Goal: Task Accomplishment & Management: Manage account settings

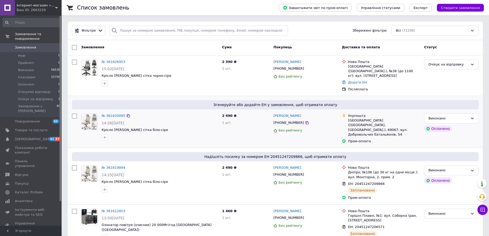
click at [189, 133] on div at bounding box center [160, 137] width 118 height 8
click at [189, 52] on div "Замовлення" at bounding box center [149, 47] width 141 height 9
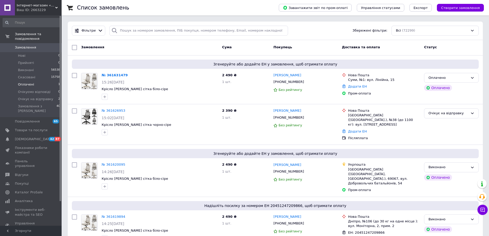
click at [29, 82] on span "Оплачені" at bounding box center [26, 84] width 16 height 5
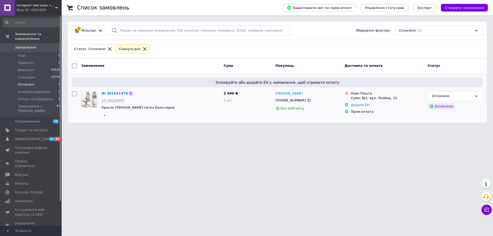
click at [110, 98] on div "№ 361631479 15:26, 12.09.2025 Кресло Diego ErgoFlex сетка бело-серое" at bounding box center [161, 104] width 122 height 31
click at [111, 95] on link "№ 361631479" at bounding box center [115, 93] width 26 height 4
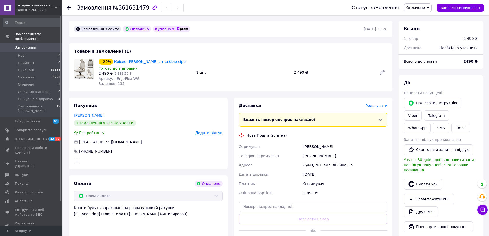
scroll to position [26, 0]
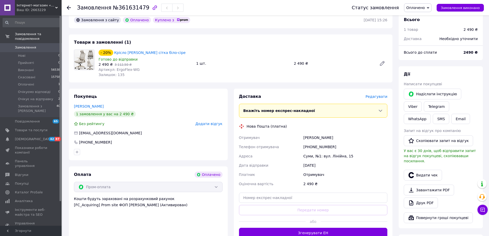
click at [323, 151] on div "[PHONE_NUMBER]" at bounding box center [345, 146] width 86 height 9
copy div "380667116015"
click at [91, 82] on div "Товари в замовленні (1) - 20% Крісло Diego ErgoFlex сітка біло-сіре Готово до в…" at bounding box center [230, 58] width 323 height 48
drag, startPoint x: 195, startPoint y: 58, endPoint x: 116, endPoint y: 59, distance: 79.0
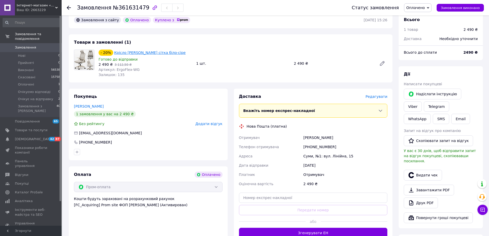
click at [116, 59] on div "- 20% Крісло Diego ErgoFlex сітка біло-сіре Готово до відправки 2 490 ₴   3 112…" at bounding box center [242, 63] width 293 height 30
copy link "Крісло Diego ErgoFlex сітка біло-сіре"
click at [414, 7] on span "Оплачено" at bounding box center [415, 8] width 18 height 4
click at [421, 53] on li "Очікує на відправку" at bounding box center [424, 49] width 40 height 8
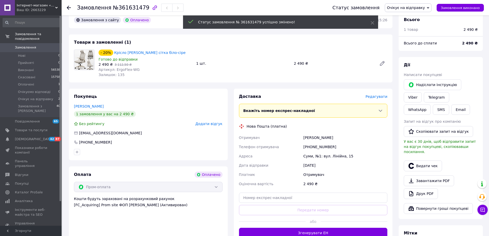
click at [319, 151] on div "+380667116015" at bounding box center [345, 146] width 86 height 9
copy div "+380667116015"
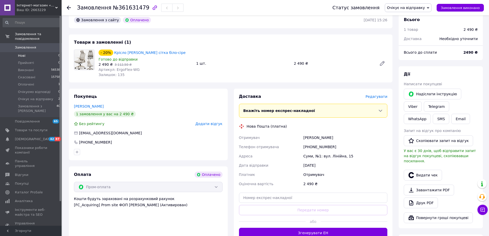
click at [20, 52] on li "Нові 0" at bounding box center [31, 55] width 63 height 7
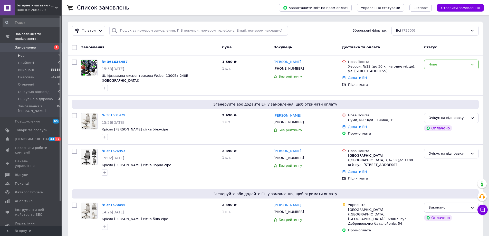
click at [24, 53] on span "Нові" at bounding box center [21, 55] width 7 height 5
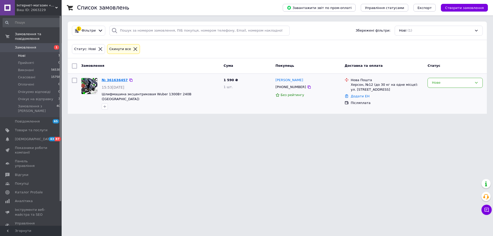
click at [117, 79] on link "№ 361636457" at bounding box center [115, 80] width 26 height 4
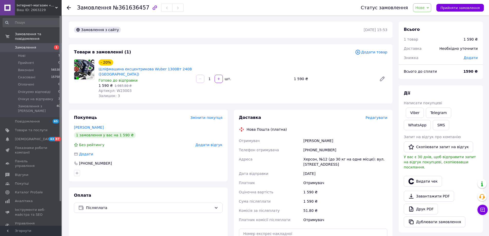
click at [424, 10] on span "Нове" at bounding box center [419, 8] width 9 height 4
click at [431, 19] on li "Прийнято" at bounding box center [433, 18] width 40 height 8
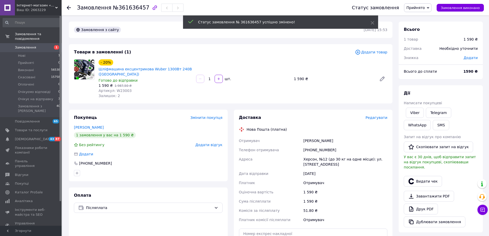
click at [320, 154] on div "+380505524879" at bounding box center [345, 149] width 86 height 9
copy div "380505524879"
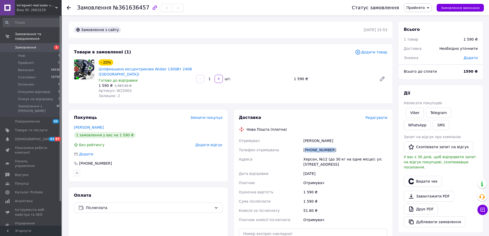
drag, startPoint x: 418, startPoint y: 8, endPoint x: 419, endPoint y: 31, distance: 22.4
click at [417, 9] on span "Прийнято" at bounding box center [415, 8] width 18 height 4
click at [414, 53] on li "Очікує на відправку" at bounding box center [424, 49] width 40 height 8
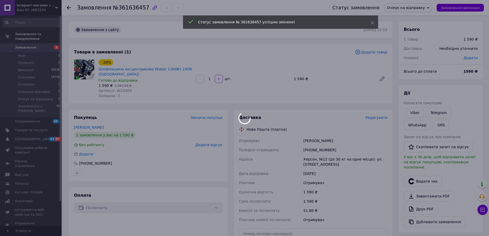
click at [69, 8] on div at bounding box center [244, 118] width 489 height 236
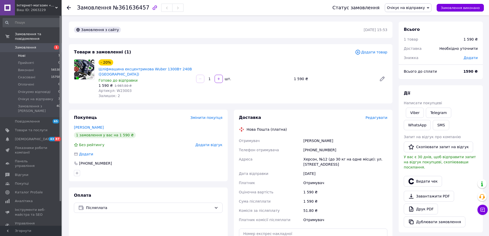
click at [21, 53] on span "Нові" at bounding box center [21, 55] width 7 height 5
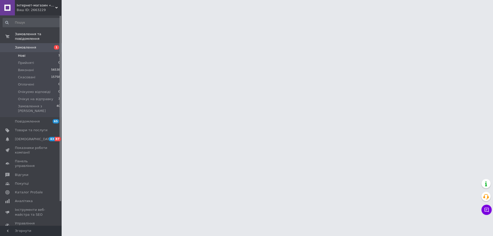
click at [30, 52] on li "Нові 1" at bounding box center [31, 55] width 63 height 7
drag, startPoint x: 458, startPoint y: 97, endPoint x: 454, endPoint y: 96, distance: 4.8
click at [459, 13] on html "Інтернет-магазин «Копійка» Ваш ID: 2663229 Сайт Інтернет-магазин «Копійка» Кабі…" at bounding box center [246, 6] width 493 height 13
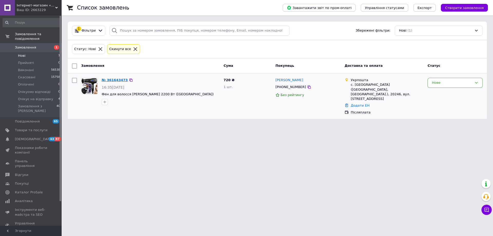
click at [109, 78] on link "№ 361643473" at bounding box center [115, 80] width 26 height 4
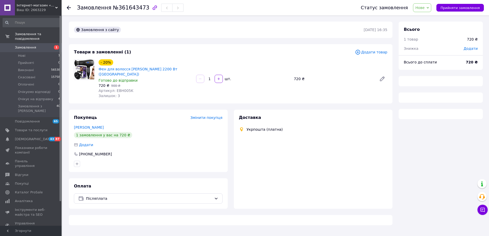
click at [428, 11] on span "Нове" at bounding box center [422, 7] width 18 height 9
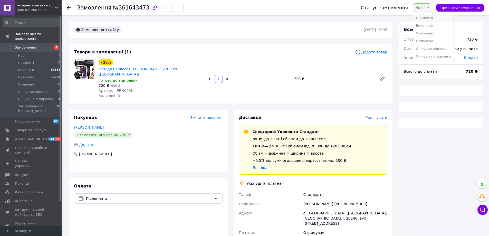
click at [428, 19] on li "Прийнято" at bounding box center [433, 18] width 40 height 8
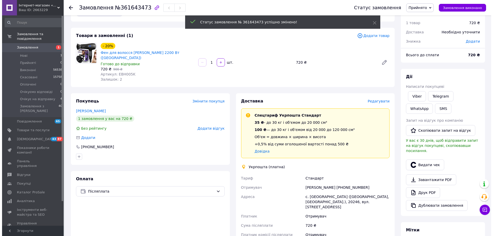
scroll to position [26, 0]
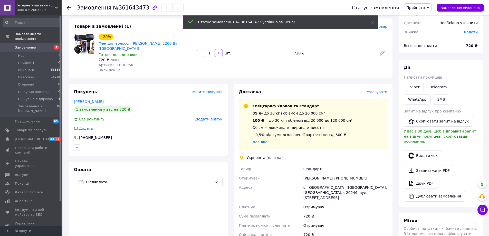
click at [354, 183] on div "Світлана Волосенко +380965539803" at bounding box center [345, 177] width 86 height 9
copy div "380965539803"
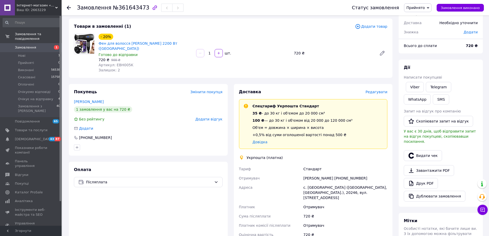
click at [369, 94] on span "Редагувати" at bounding box center [376, 92] width 22 height 4
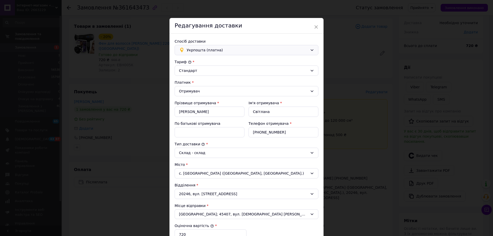
click at [195, 53] on span "Укрпошта (платна)" at bounding box center [247, 50] width 121 height 6
click at [192, 64] on span "Нова Пошта (платна)" at bounding box center [250, 60] width 127 height 5
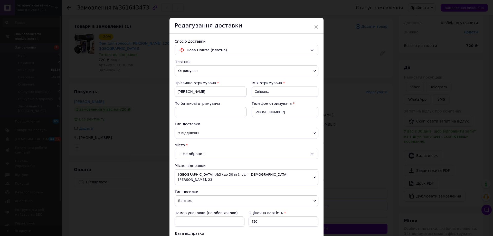
click at [185, 159] on div "-- Не обрано --" at bounding box center [246, 154] width 144 height 10
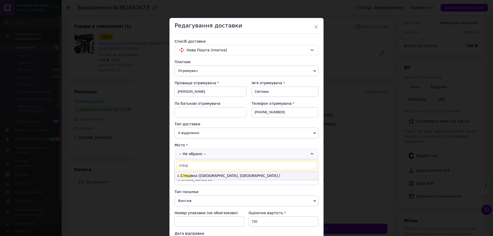
type input "стеці"
click at [189, 178] on span "Стеці" at bounding box center [185, 175] width 10 height 4
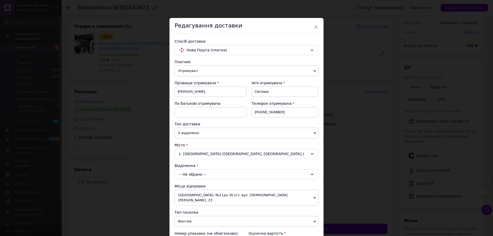
click at [194, 179] on div "-- Не обрано --" at bounding box center [246, 174] width 144 height 10
click at [202, 200] on li "Пункт приймання-видачі (до 30 кг): вул. Дружби, 23" at bounding box center [246, 196] width 143 height 8
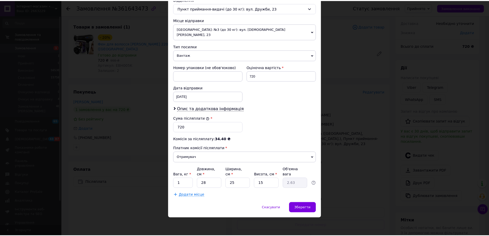
scroll to position [205, 0]
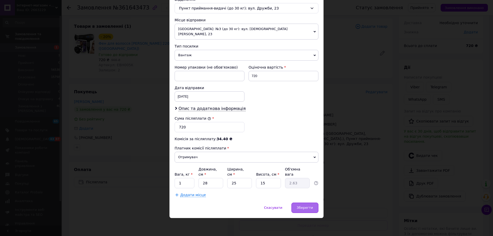
click at [309, 208] on span "Зберегти" at bounding box center [305, 207] width 16 height 4
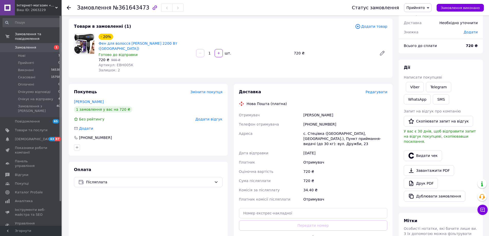
click at [316, 129] on div "[PHONE_NUMBER]" at bounding box center [345, 124] width 86 height 9
copy div "380965539803"
drag, startPoint x: 327, startPoint y: 166, endPoint x: 301, endPoint y: 150, distance: 30.5
click at [301, 150] on div "Отримувач Волосенко Світлана Телефон отримувача +380965539803 Адреса с. Стецівк…" at bounding box center [313, 156] width 151 height 93
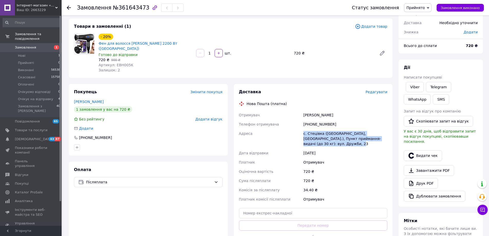
copy div "Адреса с. Стецівка (Черкаська обл., Звенигородський р-н.), Пункт приймання-вида…"
click at [425, 6] on span "Прийнято" at bounding box center [415, 8] width 18 height 4
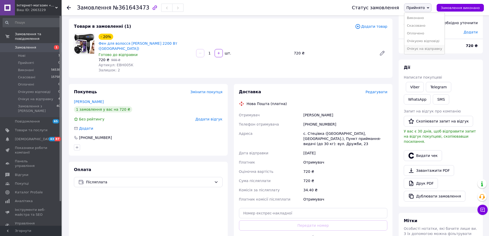
click at [428, 53] on li "Очікує на відправку" at bounding box center [424, 49] width 40 height 8
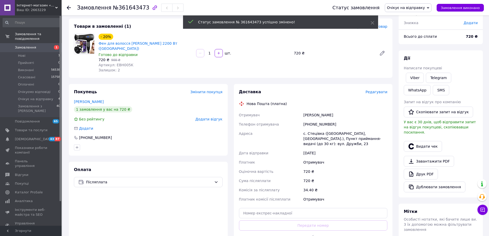
click at [24, 53] on span "Нові" at bounding box center [21, 55] width 7 height 5
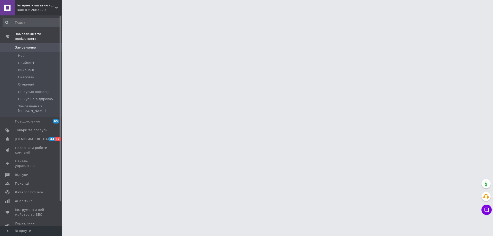
click at [456, 13] on html "Інтернет-магазин «Копійка» Ваш ID: 2663229 Сайт Інтернет-магазин «Копійка» Кабі…" at bounding box center [246, 6] width 493 height 13
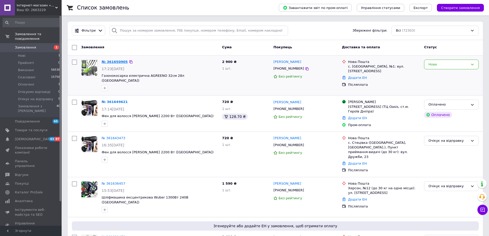
click at [116, 62] on link "№ 361650905" at bounding box center [115, 62] width 26 height 4
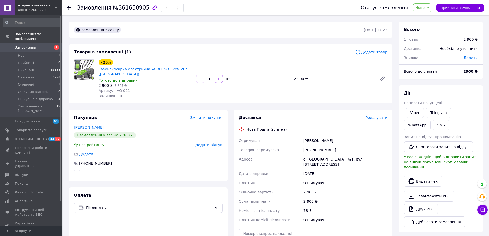
click at [311, 154] on div "[PHONE_NUMBER]" at bounding box center [345, 149] width 86 height 9
copy div "380992317098"
click at [431, 10] on span "Нове" at bounding box center [422, 7] width 18 height 9
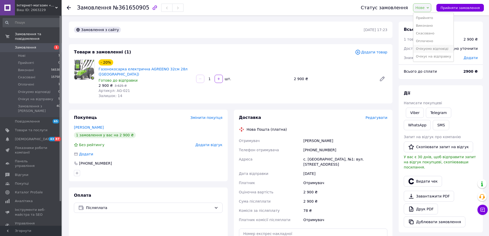
click at [433, 57] on li "Очікує на відправку" at bounding box center [433, 57] width 40 height 8
drag, startPoint x: 135, startPoint y: 101, endPoint x: 114, endPoint y: 103, distance: 21.1
click at [114, 93] on div "Артикул: AG-021" at bounding box center [145, 90] width 93 height 5
click at [134, 93] on div "Артикул: AG-021" at bounding box center [145, 90] width 93 height 5
drag, startPoint x: 122, startPoint y: 101, endPoint x: 117, endPoint y: 102, distance: 4.6
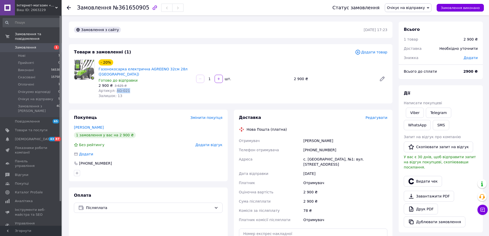
click at [117, 93] on div "Артикул: AG-021" at bounding box center [145, 90] width 93 height 5
copy span "AG-021"
drag, startPoint x: 154, startPoint y: 79, endPoint x: 131, endPoint y: 79, distance: 23.3
click at [154, 77] on span "Газонокосарка електрична AGREENO 32см 28л ([GEOGRAPHIC_DATA])" at bounding box center [145, 71] width 93 height 10
drag, startPoint x: 129, startPoint y: 80, endPoint x: 98, endPoint y: 73, distance: 31.1
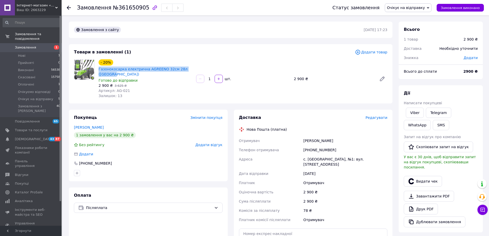
click at [98, 73] on div "Газонокосарка електрична AGREENO 32см 28л ([GEOGRAPHIC_DATA])" at bounding box center [145, 71] width 94 height 11
copy link "Газонокосарка електрична AGREENO 32см 28л ([GEOGRAPHIC_DATA])"
click at [151, 88] on div "2 900 ₴   3 625 ₴" at bounding box center [145, 85] width 93 height 5
drag, startPoint x: 135, startPoint y: 99, endPoint x: 118, endPoint y: 101, distance: 17.2
click at [118, 93] on div "Артикул: AG-021" at bounding box center [145, 90] width 93 height 5
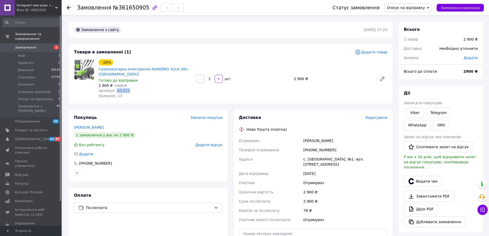
copy span "AG-021"
click at [143, 93] on div "Артикул: AG-021" at bounding box center [145, 90] width 93 height 5
drag, startPoint x: 134, startPoint y: 102, endPoint x: 129, endPoint y: 101, distance: 5.1
click at [133, 93] on div "Артикул: AG-021" at bounding box center [145, 90] width 93 height 5
copy span "AG-021"
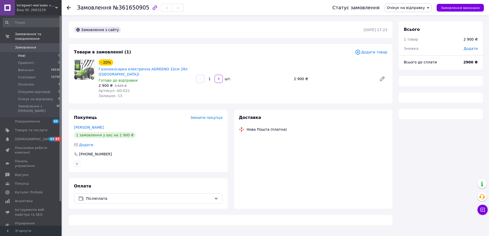
click at [23, 53] on span "Нові" at bounding box center [21, 55] width 7 height 5
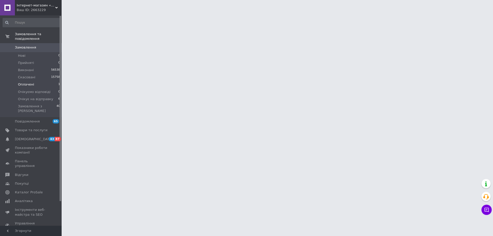
click at [31, 82] on span "Оплачені" at bounding box center [26, 84] width 16 height 5
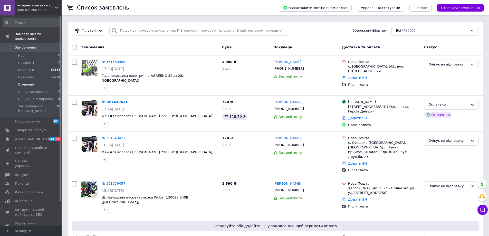
click at [31, 82] on span "Оплачені" at bounding box center [26, 84] width 16 height 5
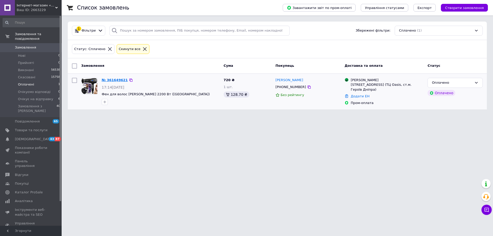
click at [110, 78] on link "№ 361649621" at bounding box center [115, 80] width 26 height 4
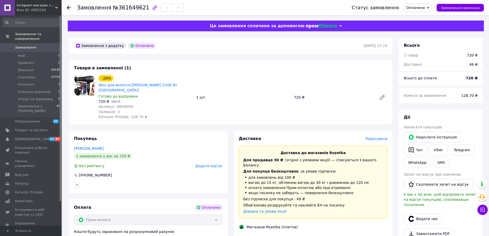
click at [420, 9] on span "Оплачено" at bounding box center [415, 8] width 18 height 4
click at [421, 53] on li "Очікує на відправку" at bounding box center [424, 49] width 40 height 8
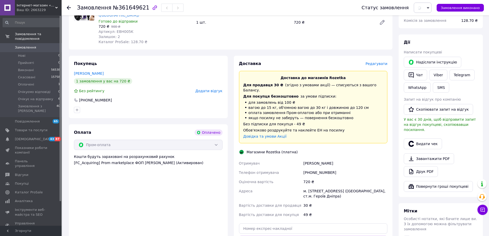
scroll to position [77, 0]
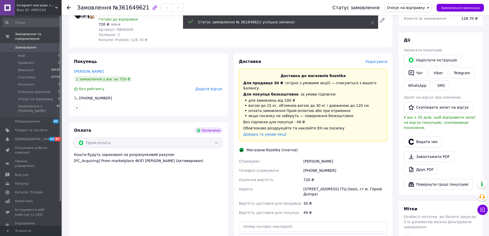
click at [315, 175] on div "[PHONE_NUMBER]" at bounding box center [345, 170] width 86 height 9
copy div "380932175423"
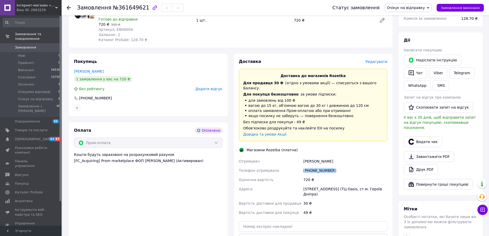
click at [322, 175] on div "[PHONE_NUMBER]" at bounding box center [345, 170] width 86 height 9
click at [91, 47] on div "Товари в замовленні (1) - 20% Фен для волосся Esperanza Vivien 2200 Вт (Польща)…" at bounding box center [230, 15] width 323 height 64
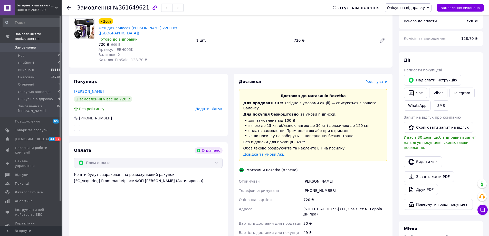
scroll to position [26, 0]
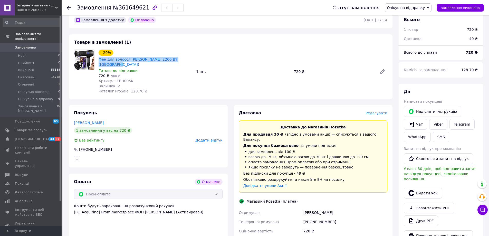
drag, startPoint x: 124, startPoint y: 71, endPoint x: 98, endPoint y: 64, distance: 26.8
click at [98, 64] on div "- 20% Фен для волосся Esperanza Vivien 2200 Вт (Польща) Готово до відправки 720…" at bounding box center [144, 71] width 97 height 46
copy link "Фен для волосся [PERSON_NAME] 2200 Вт ([GEOGRAPHIC_DATA])"
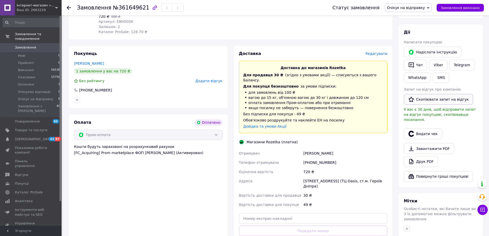
scroll to position [77, 0]
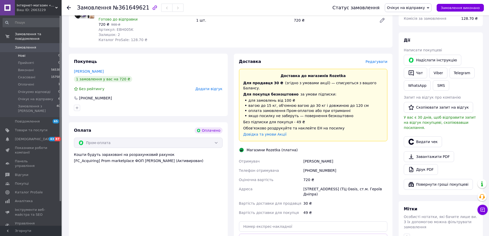
click at [22, 53] on span "Нові" at bounding box center [21, 55] width 7 height 5
